Goal: Find specific page/section: Find specific page/section

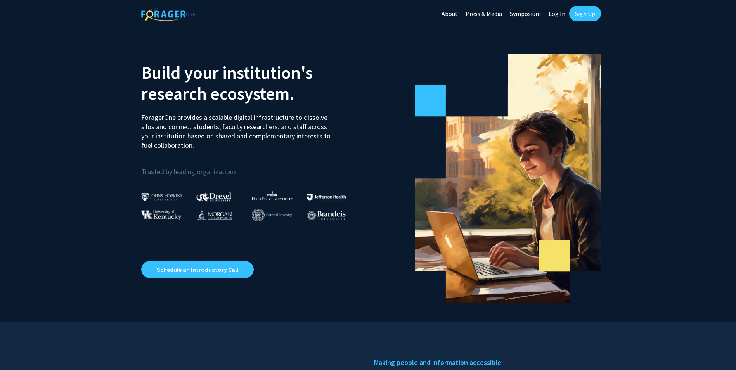
click at [556, 14] on link "Log In" at bounding box center [556, 13] width 24 height 27
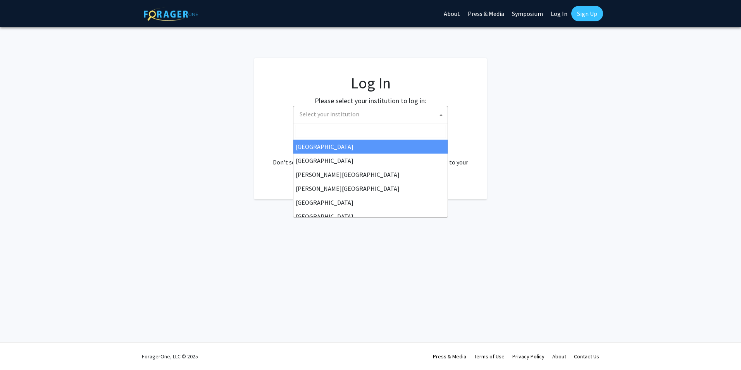
click at [365, 113] on span "Select your institution" at bounding box center [372, 114] width 151 height 16
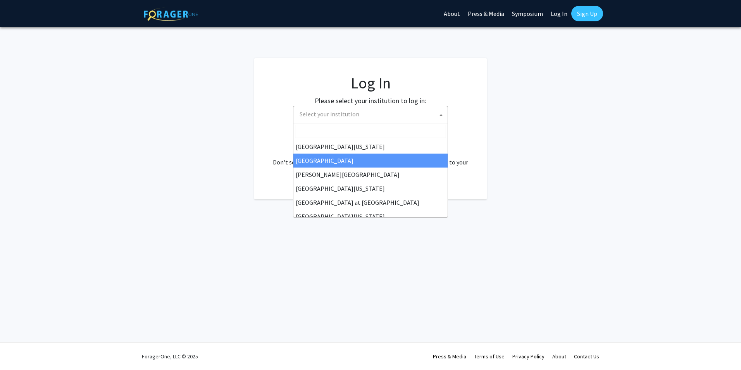
scroll to position [271, 0]
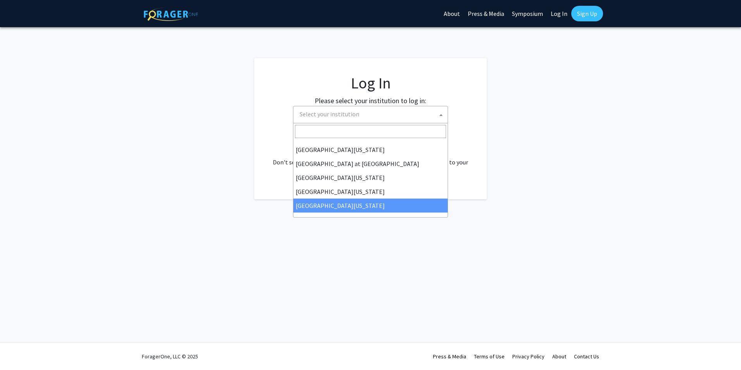
select select "33"
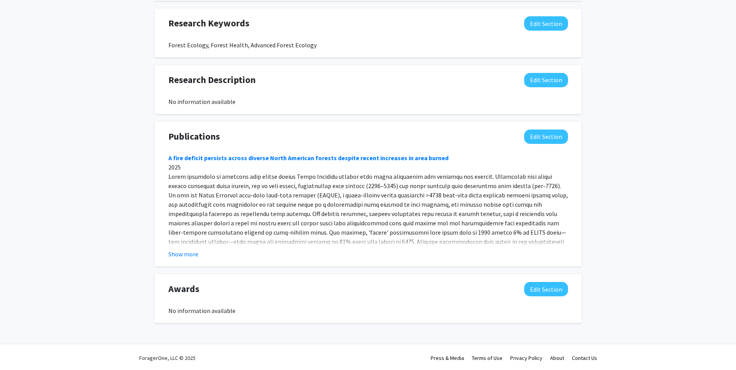
scroll to position [473, 0]
